Goal: Task Accomplishment & Management: Complete application form

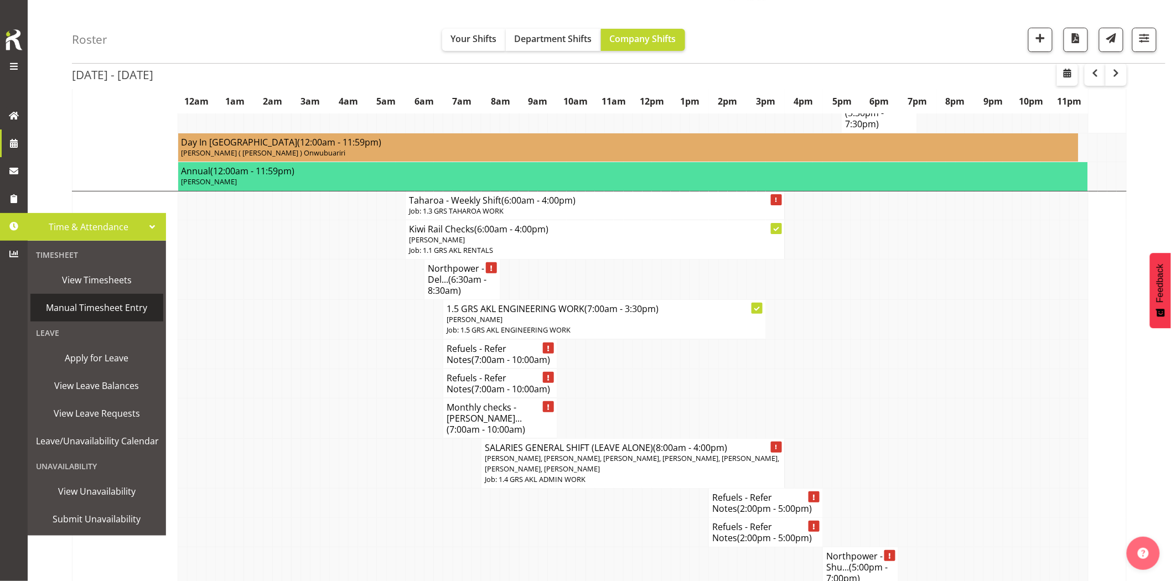
scroll to position [1722, 0]
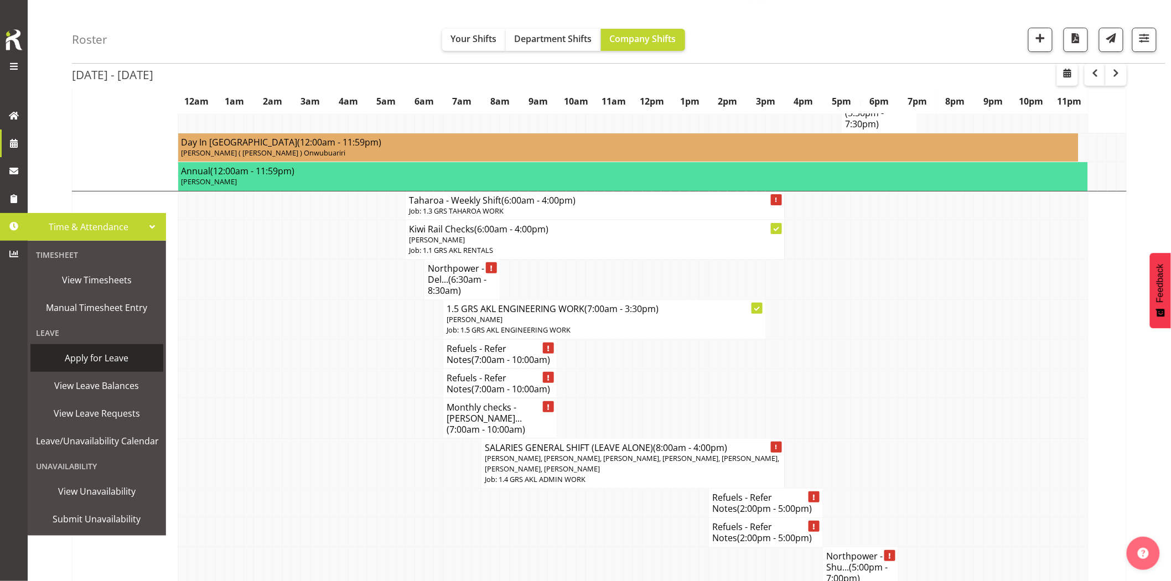
click at [118, 359] on span "Apply for Leave" at bounding box center [97, 358] width 122 height 17
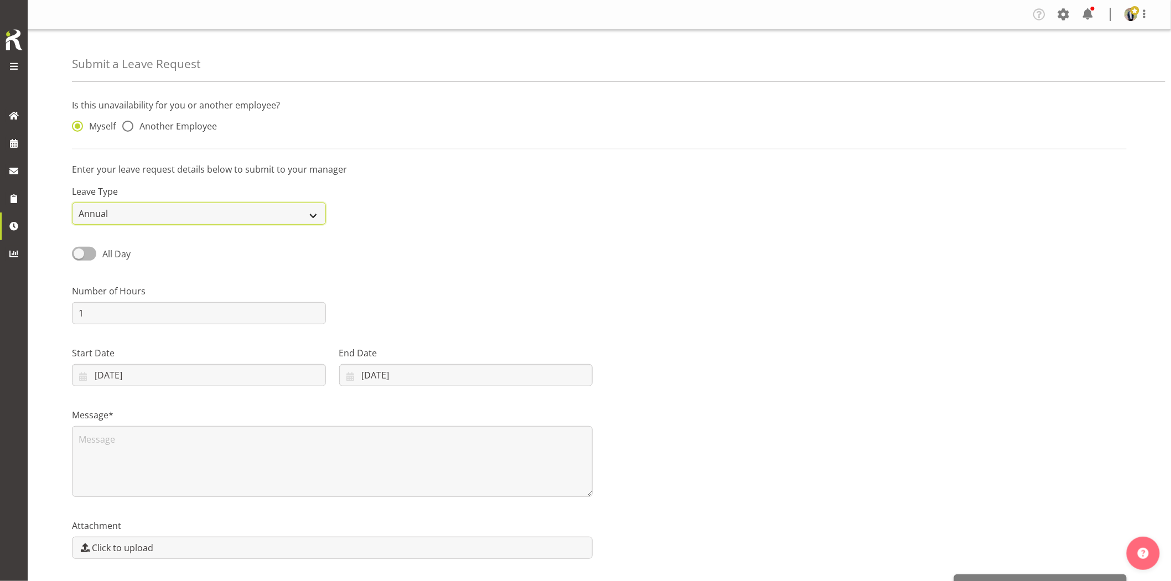
click at [153, 218] on select "Annual Sick Bereavement Day In [GEOGRAPHIC_DATA] Other" at bounding box center [199, 214] width 254 height 22
select select "Sick"
click at [72, 203] on select "Annual Sick Bereavement Day In [GEOGRAPHIC_DATA] Other" at bounding box center [199, 214] width 254 height 22
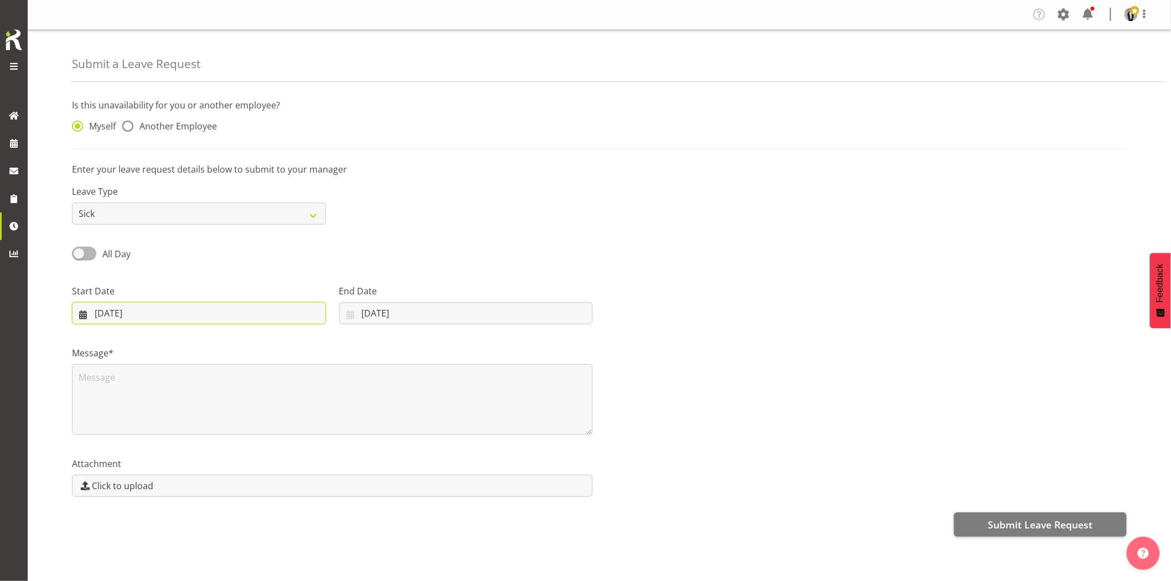
click at [192, 318] on input "[DATE]" at bounding box center [199, 313] width 254 height 22
click at [130, 448] on span "11" at bounding box center [128, 444] width 9 height 11
type input "[DATE]"
click at [413, 312] on input "[DATE]" at bounding box center [466, 313] width 254 height 22
click at [382, 441] on span "11" at bounding box center [383, 444] width 9 height 11
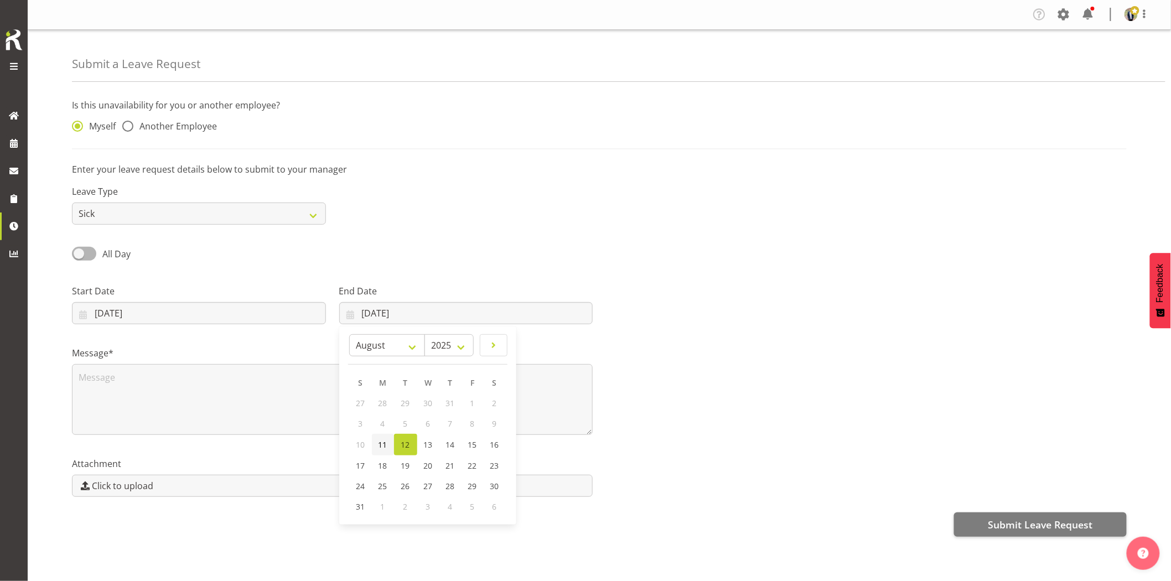
type input "[DATE]"
click at [268, 405] on textarea at bounding box center [332, 399] width 521 height 71
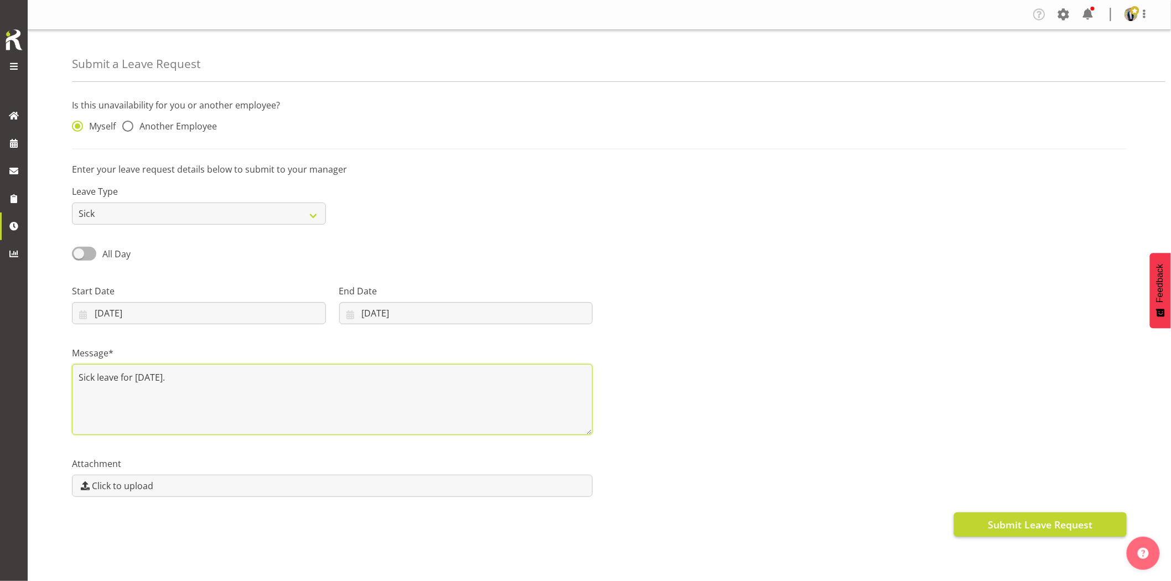
type textarea "Sick leave for [DATE]."
click at [1029, 523] on span "Submit Leave Request" at bounding box center [1040, 525] width 105 height 14
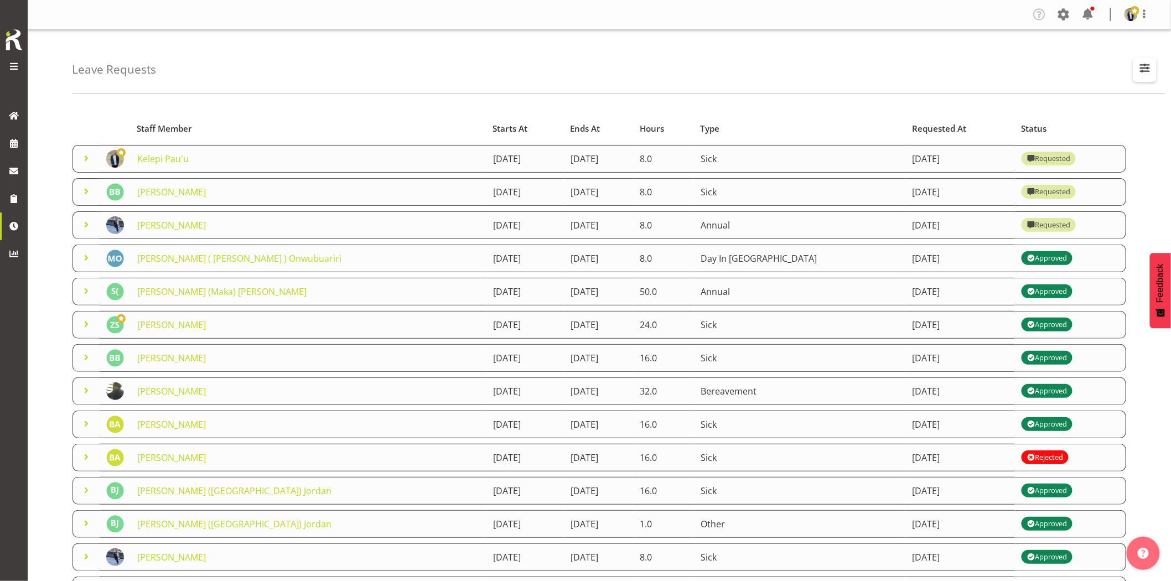
click at [1146, 66] on span "button" at bounding box center [1145, 68] width 14 height 14
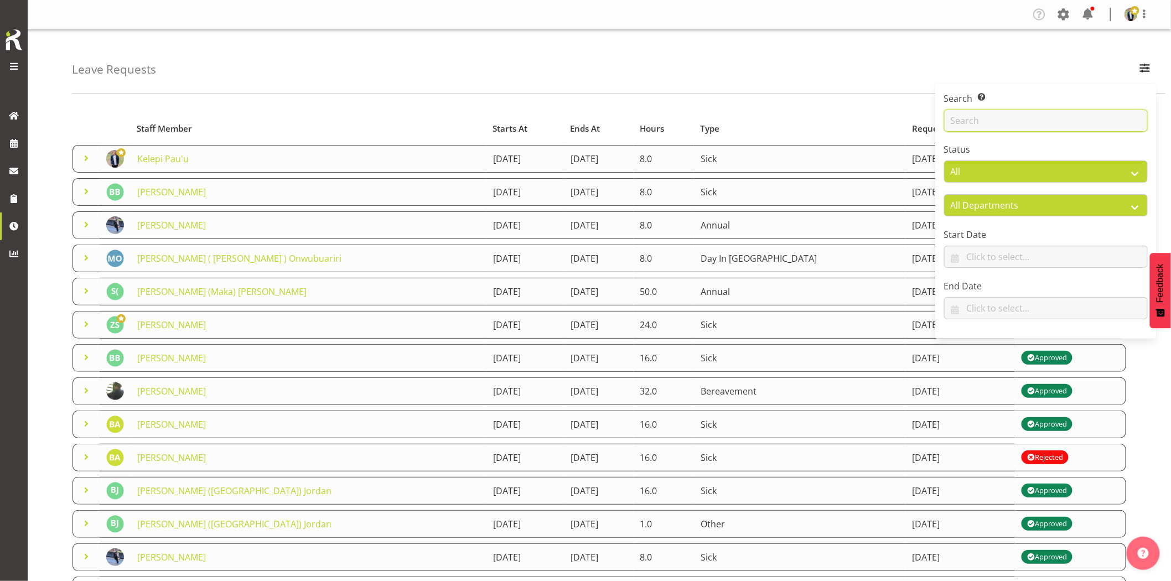
click at [1041, 115] on input "text" at bounding box center [1046, 121] width 204 height 22
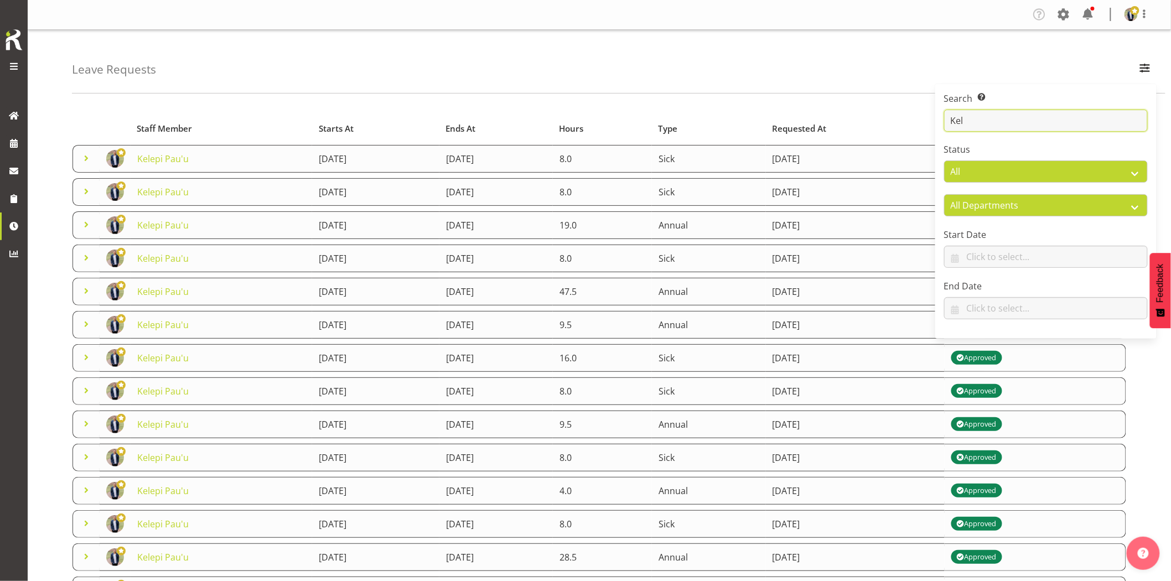
type input "Kel"
click at [754, 75] on div "Leave Requests Search Search for a particular employee Kel Status All Approved …" at bounding box center [619, 62] width 1094 height 64
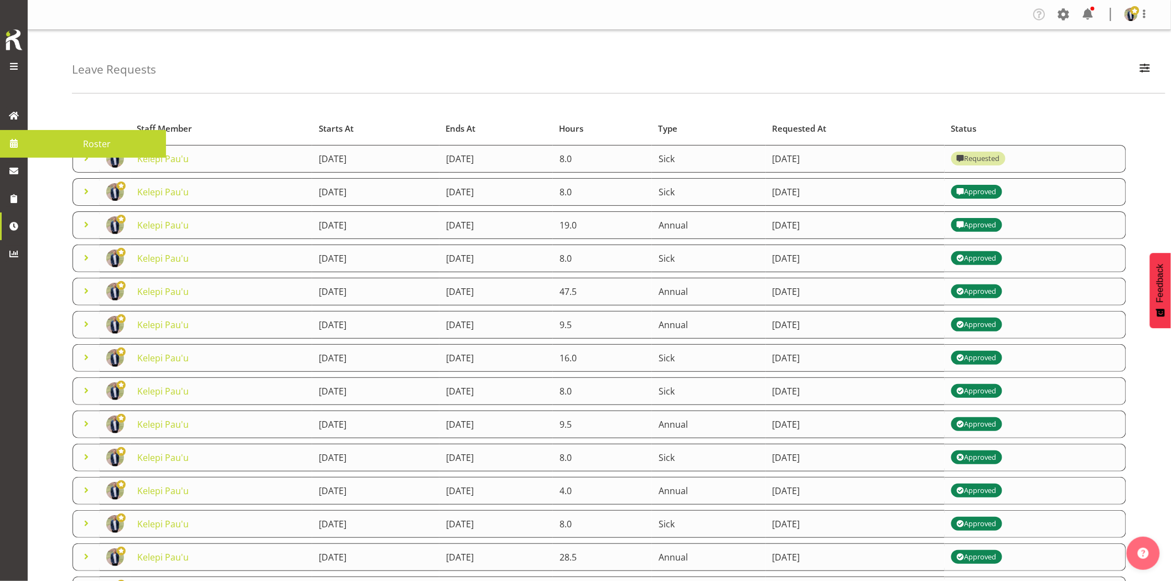
click at [14, 141] on span at bounding box center [14, 143] width 17 height 17
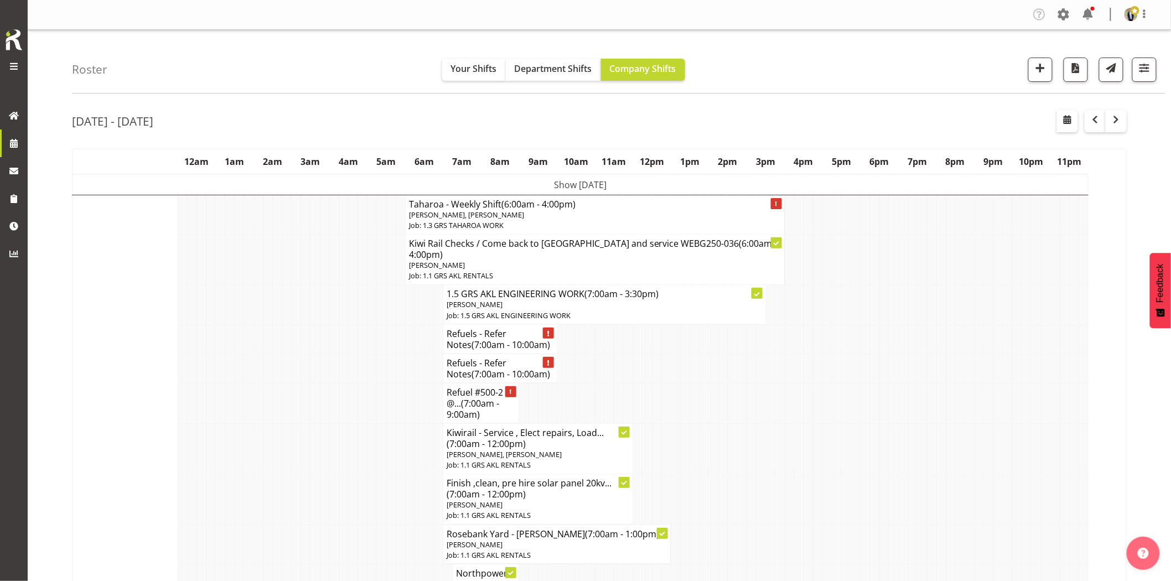
click at [934, 325] on td at bounding box center [931, 338] width 9 height 29
